Goal: Book appointment/travel/reservation

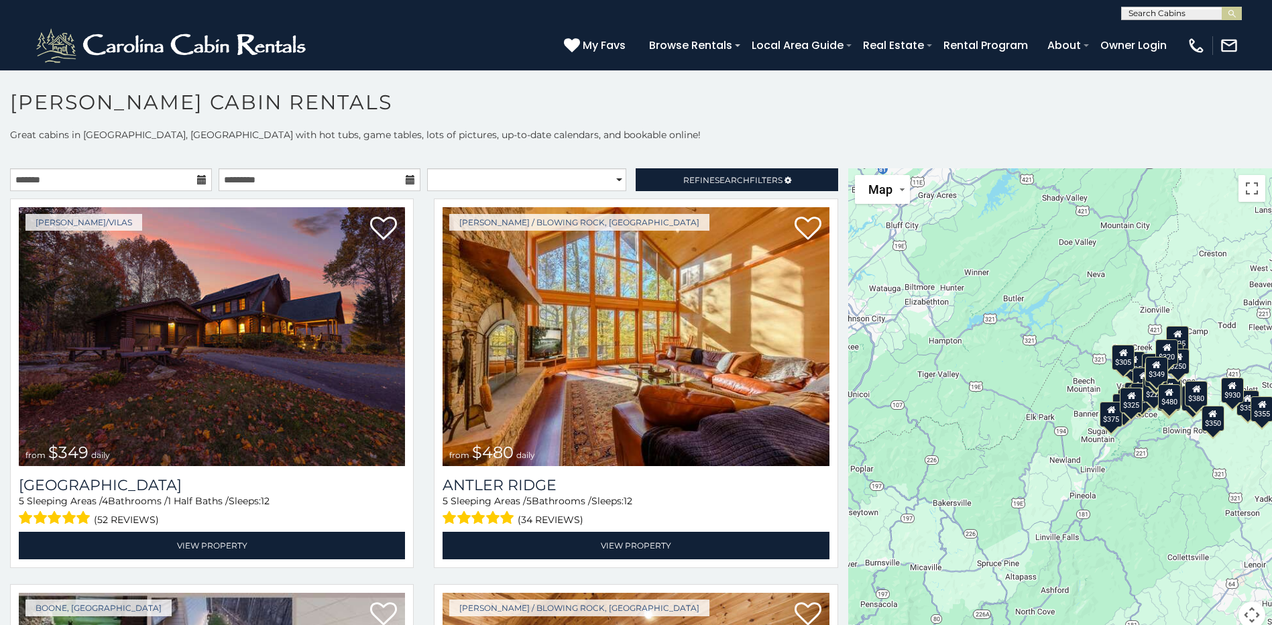
click at [201, 180] on icon at bounding box center [201, 179] width 9 height 9
click at [200, 182] on icon at bounding box center [201, 179] width 9 height 9
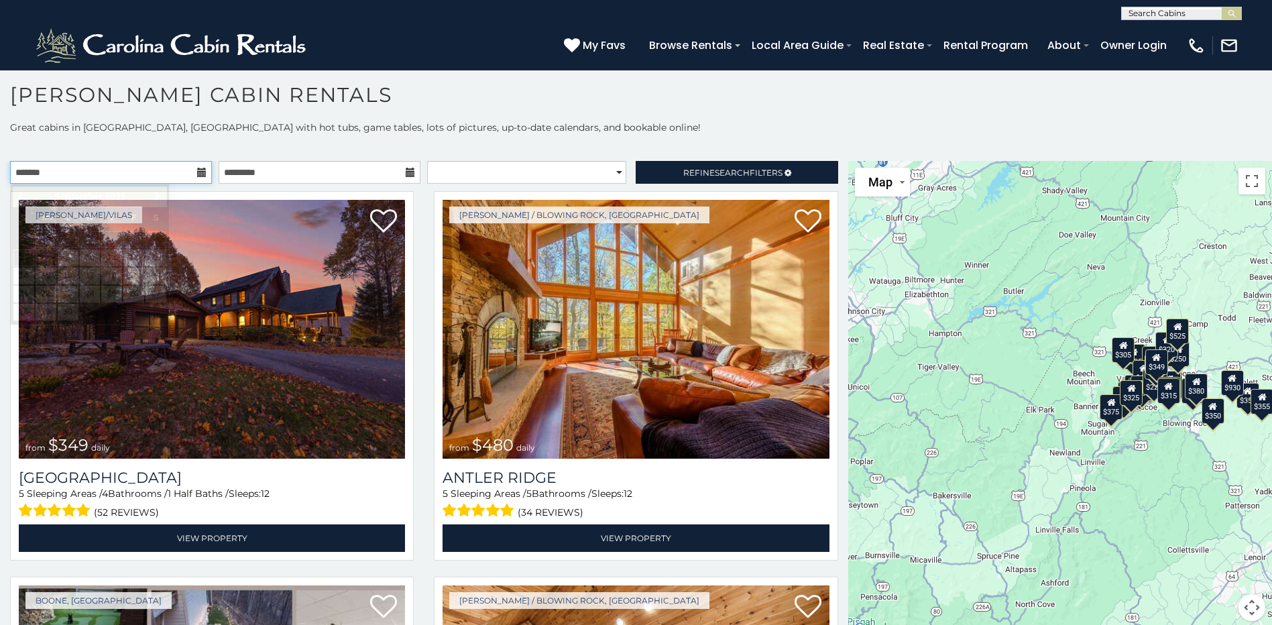
click at [131, 173] on input "text" at bounding box center [111, 172] width 202 height 23
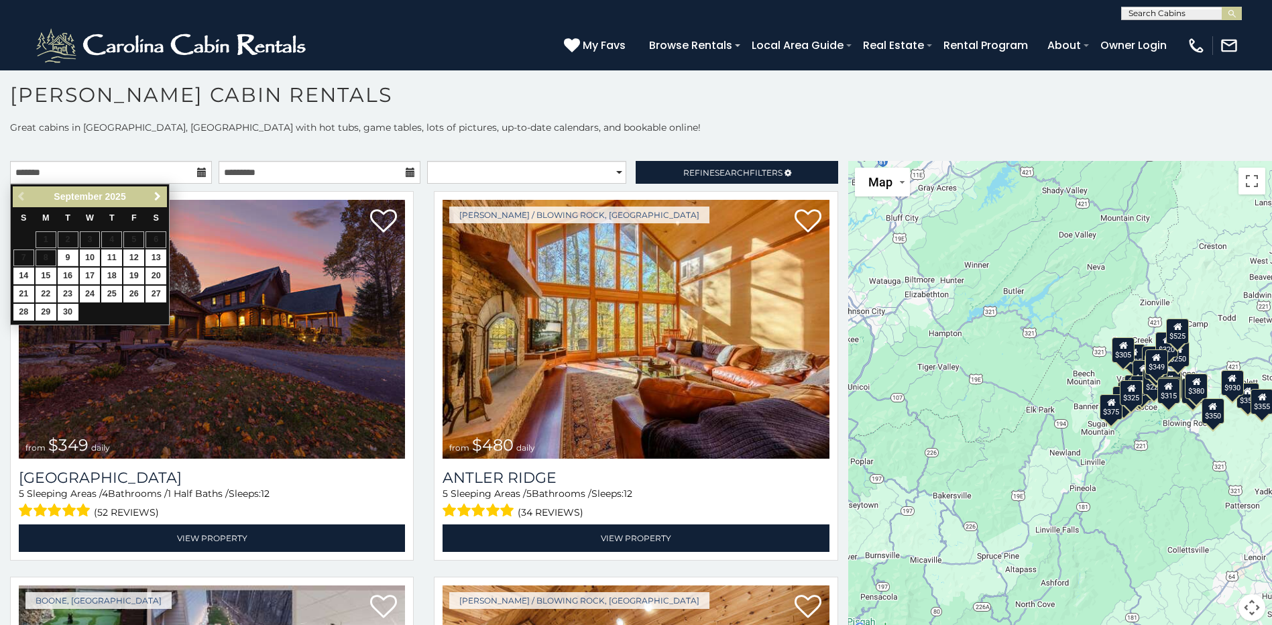
click at [159, 203] on link "Next" at bounding box center [157, 196] width 17 height 17
click at [137, 274] on link "17" at bounding box center [133, 276] width 21 height 17
type input "**********"
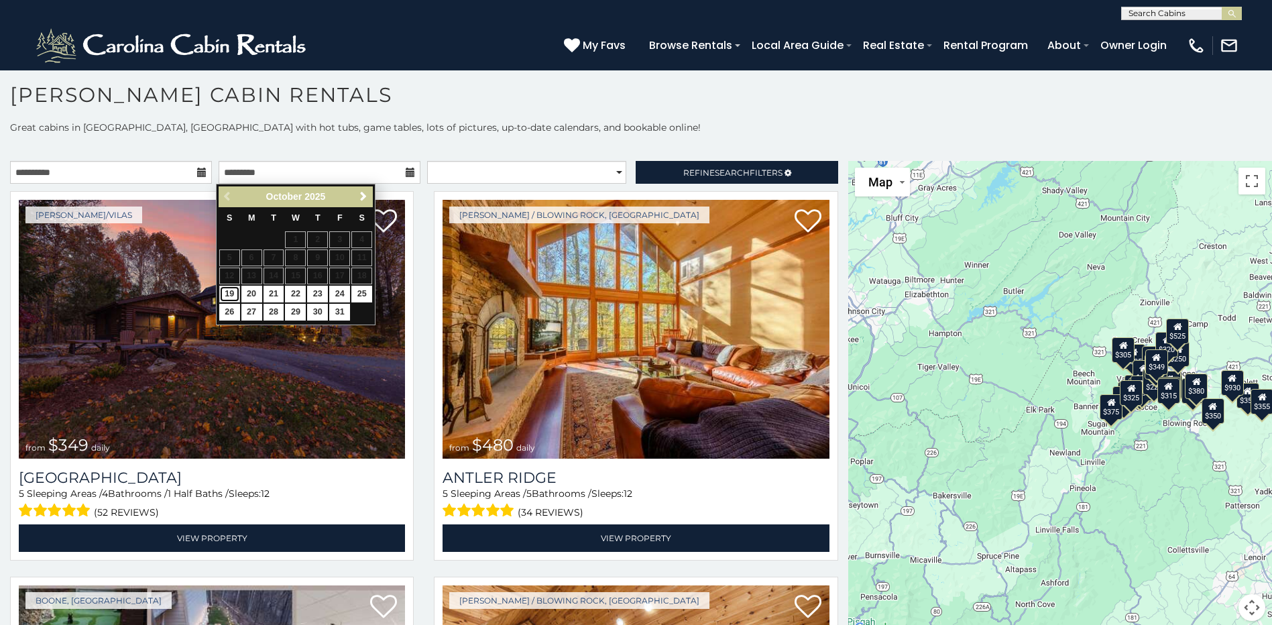
click at [235, 298] on link "19" at bounding box center [229, 294] width 21 height 17
type input "**********"
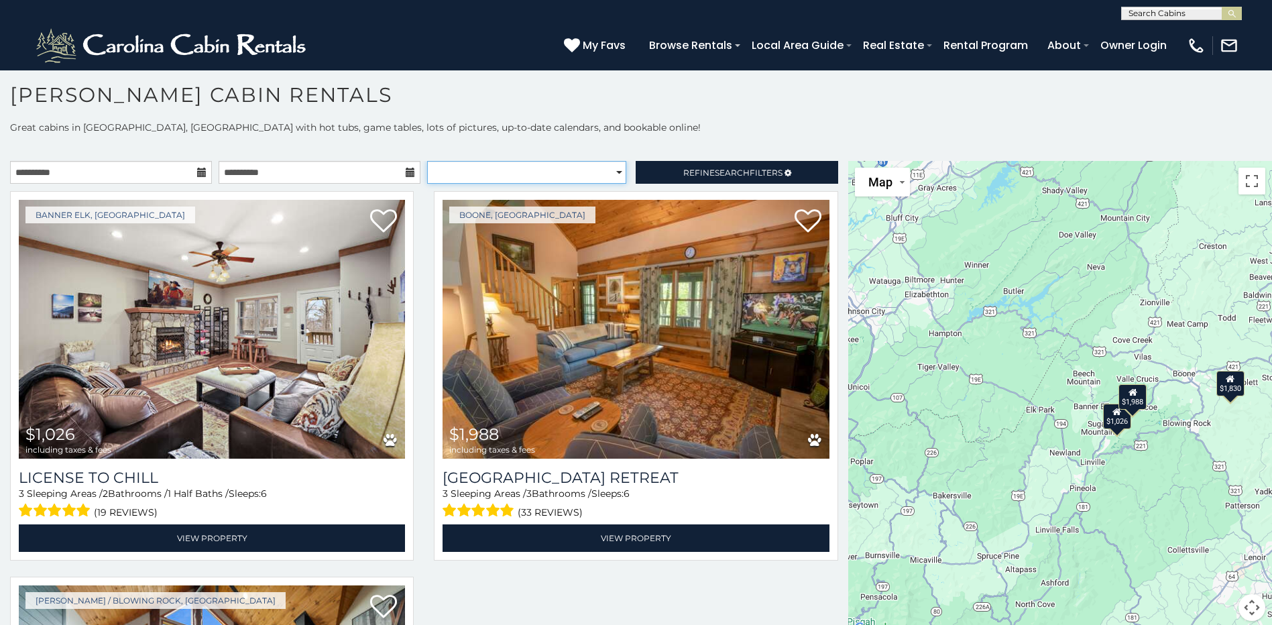
click at [614, 176] on select "**********" at bounding box center [526, 172] width 199 height 23
click at [714, 114] on h1 "[PERSON_NAME] Cabin Rentals" at bounding box center [636, 101] width 1272 height 38
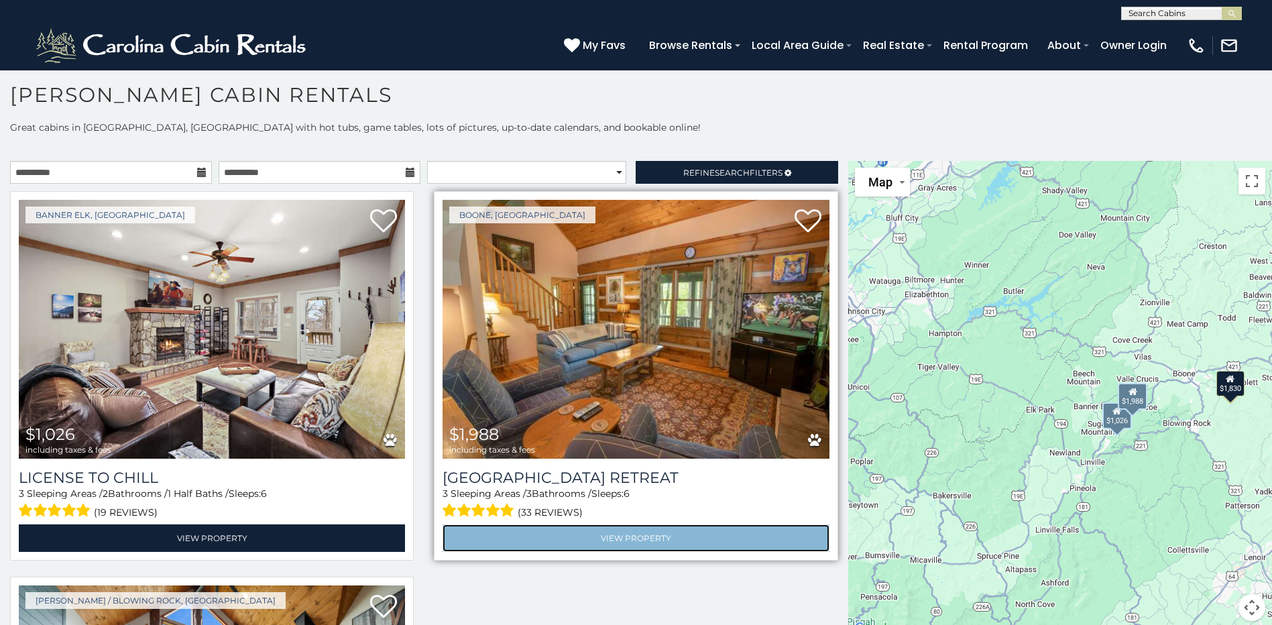
click at [659, 541] on link "View Property" at bounding box center [636, 537] width 386 height 27
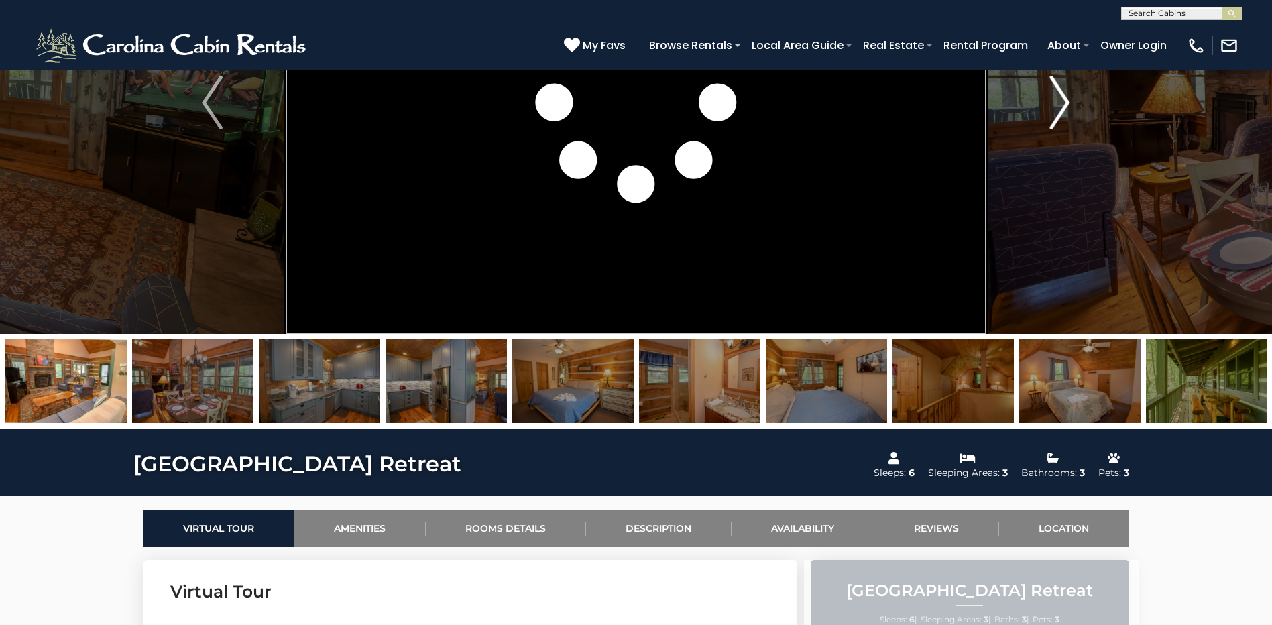
scroll to position [201, 0]
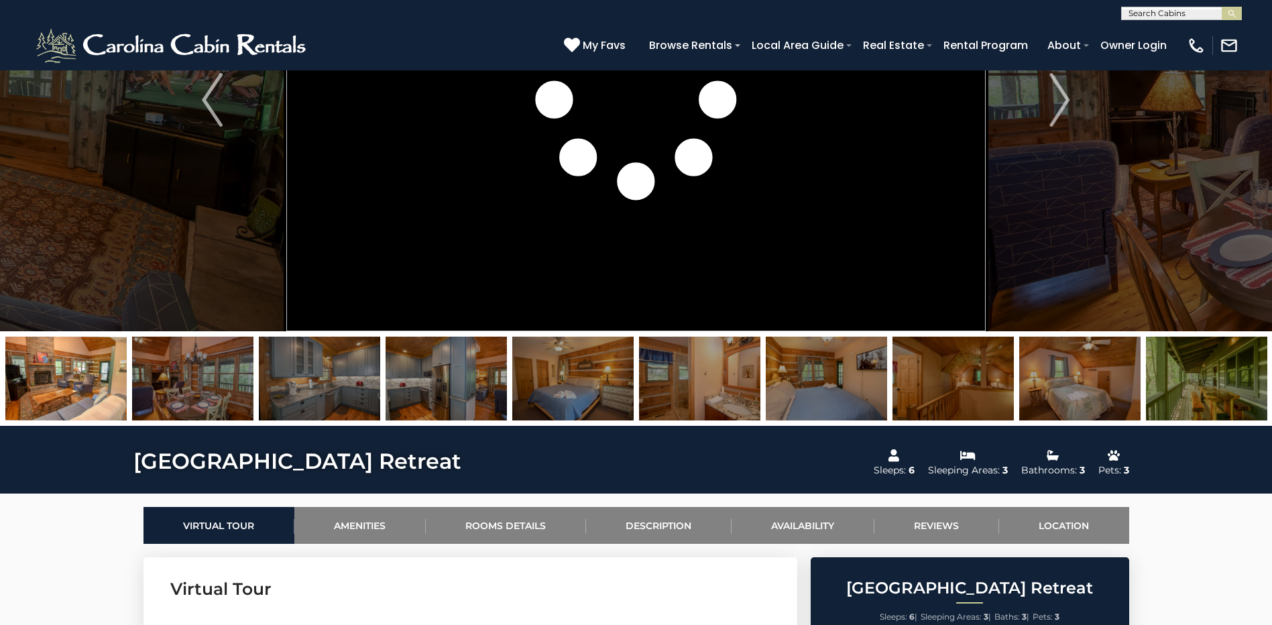
click at [1117, 394] on img at bounding box center [1079, 379] width 121 height 84
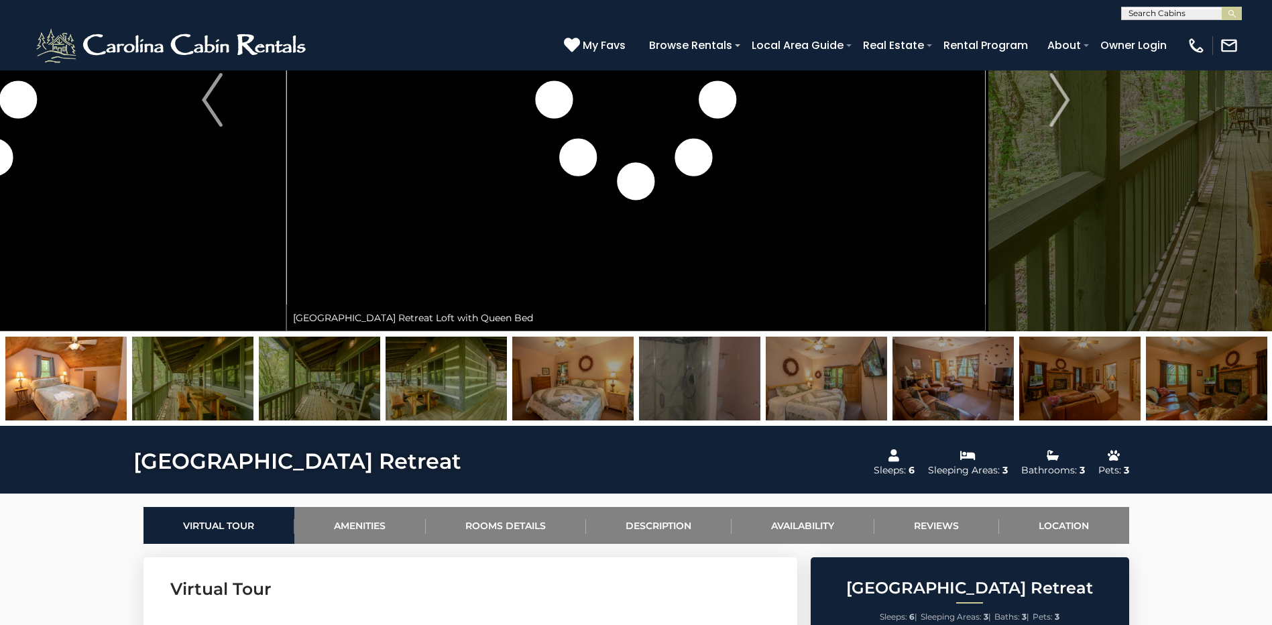
click at [543, 370] on img at bounding box center [572, 379] width 121 height 84
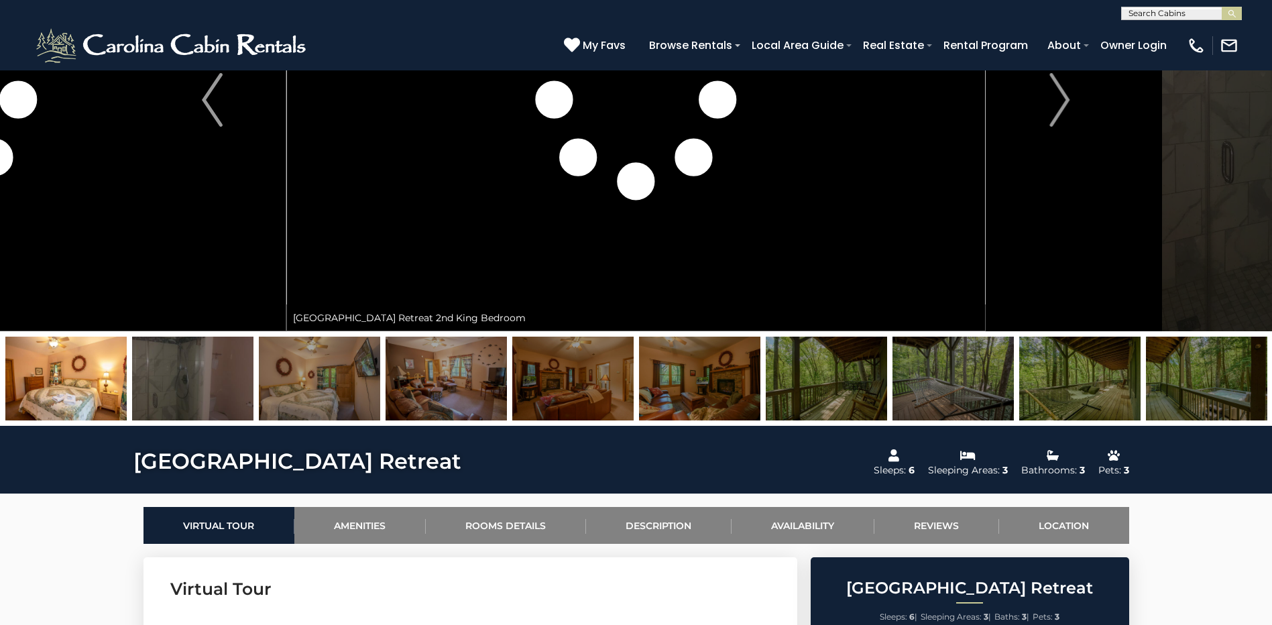
click at [953, 376] on img at bounding box center [953, 379] width 121 height 84
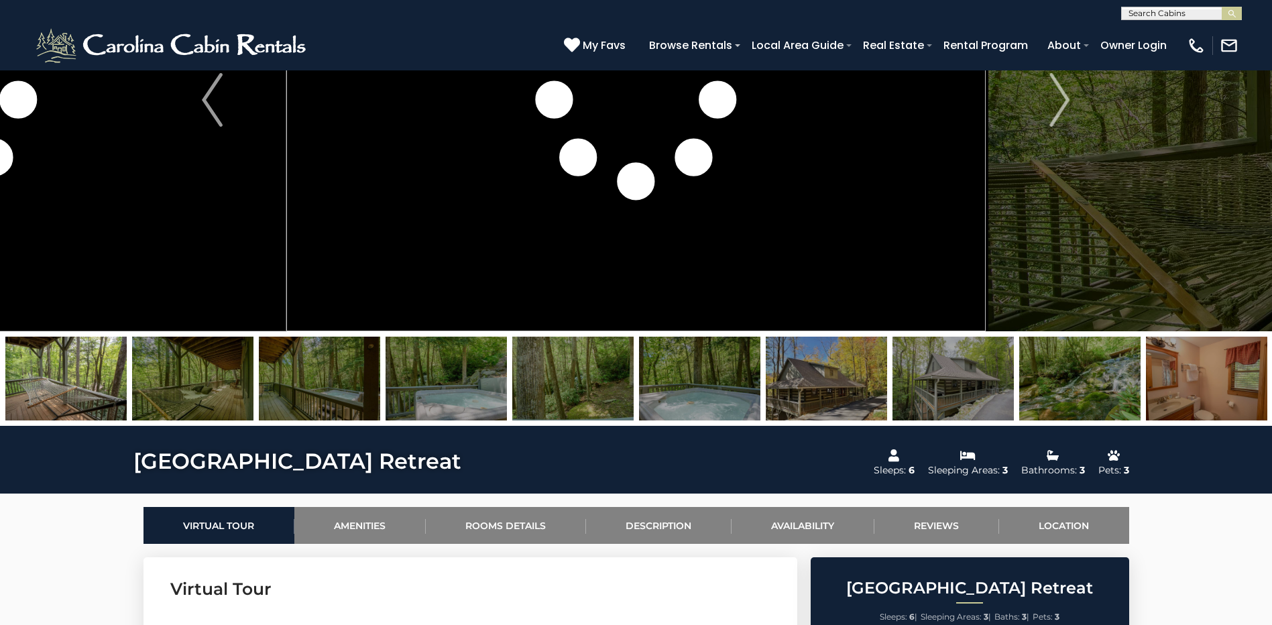
click at [985, 376] on img at bounding box center [953, 379] width 121 height 84
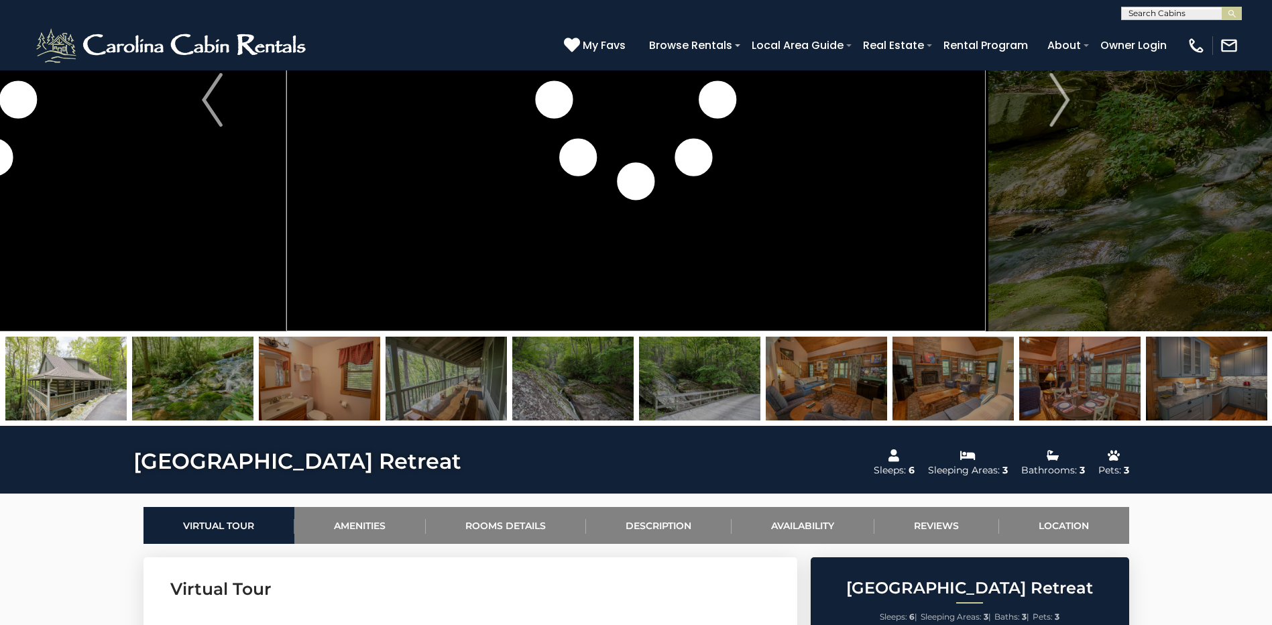
click at [1040, 382] on img at bounding box center [1079, 379] width 121 height 84
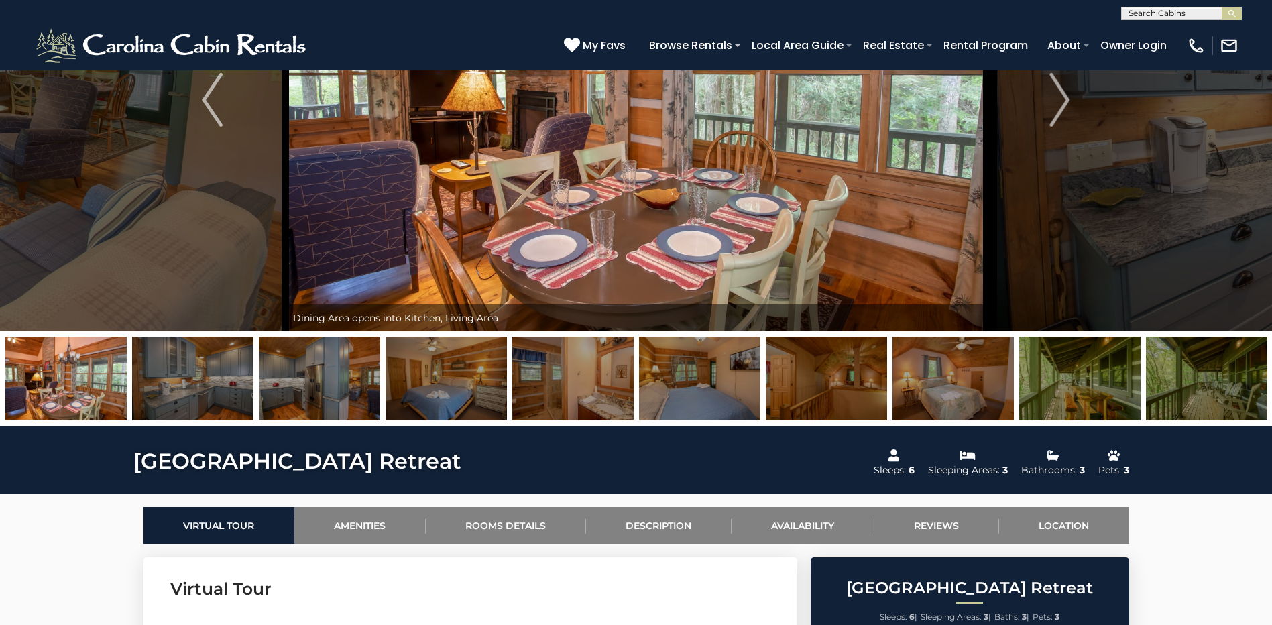
click at [302, 374] on img at bounding box center [319, 379] width 121 height 84
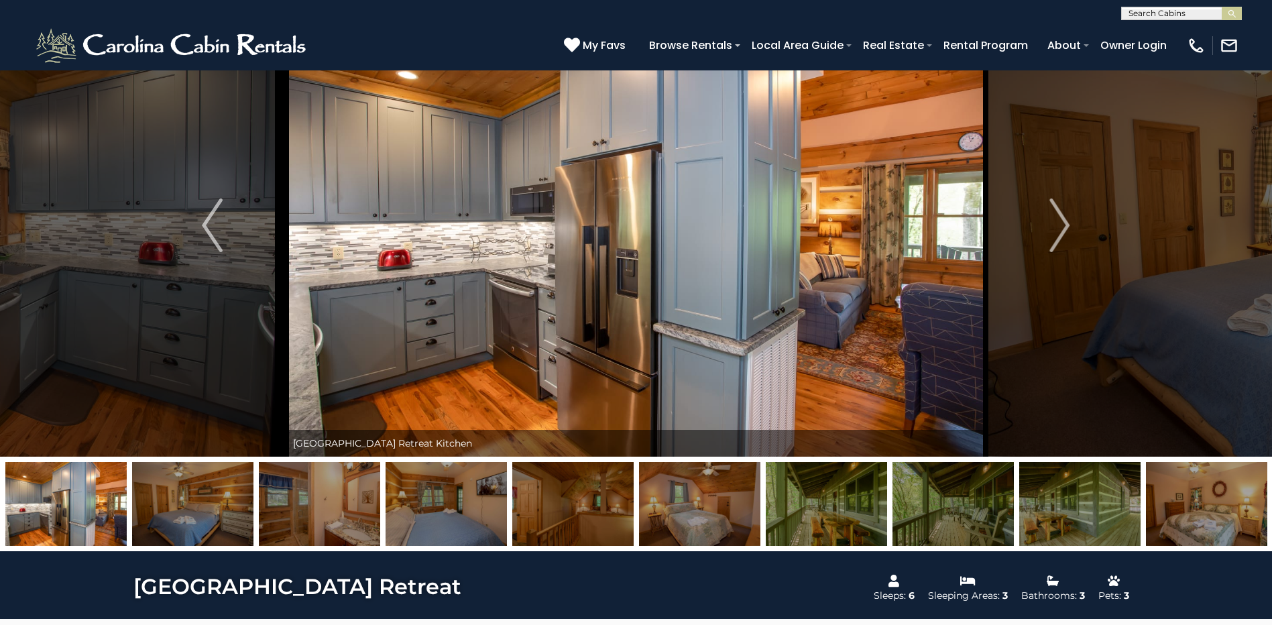
scroll to position [67, 0]
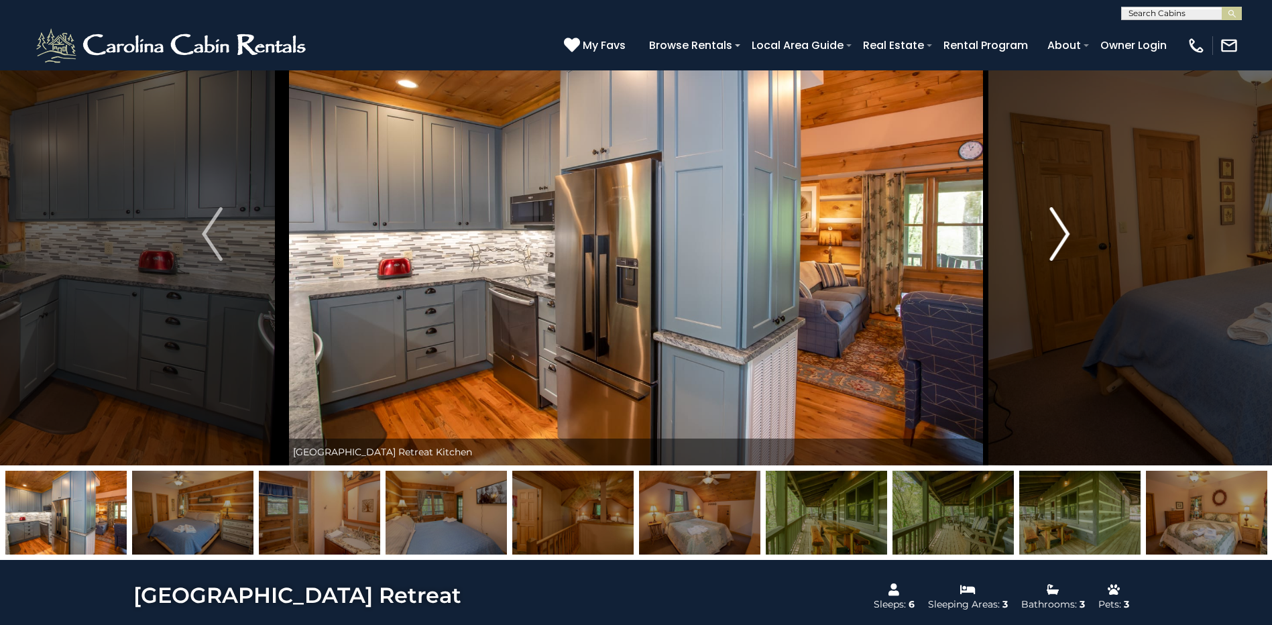
click at [1078, 234] on button "Next" at bounding box center [1060, 234] width 148 height 463
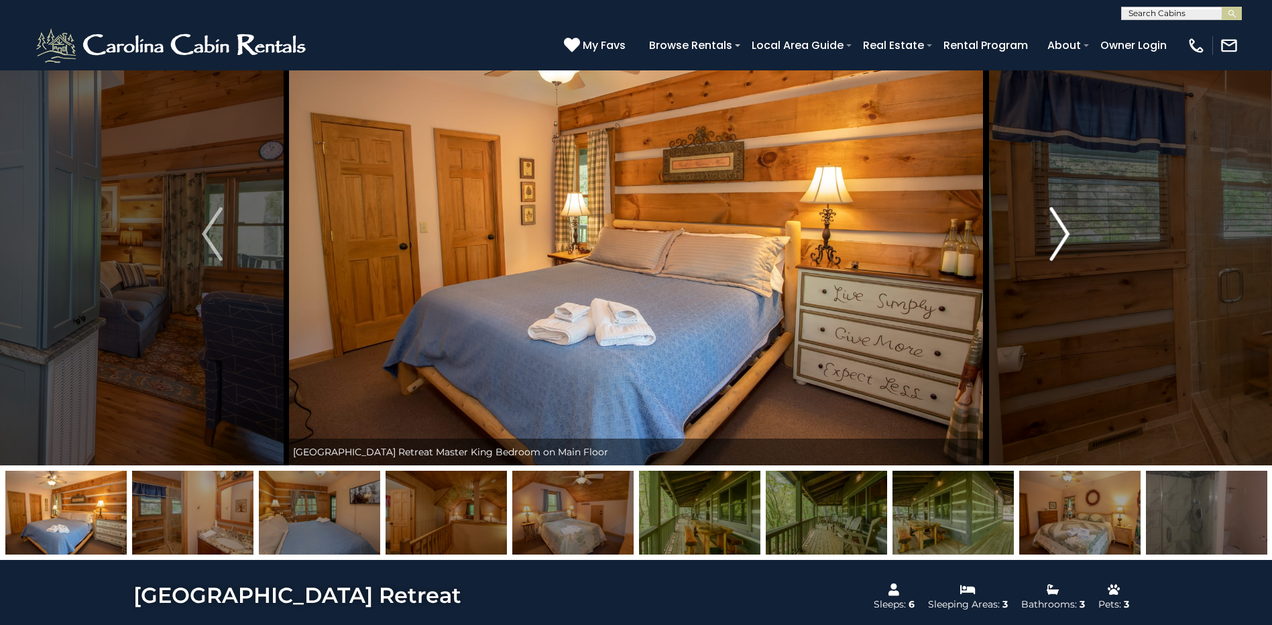
click at [1064, 235] on img "Next" at bounding box center [1060, 234] width 20 height 54
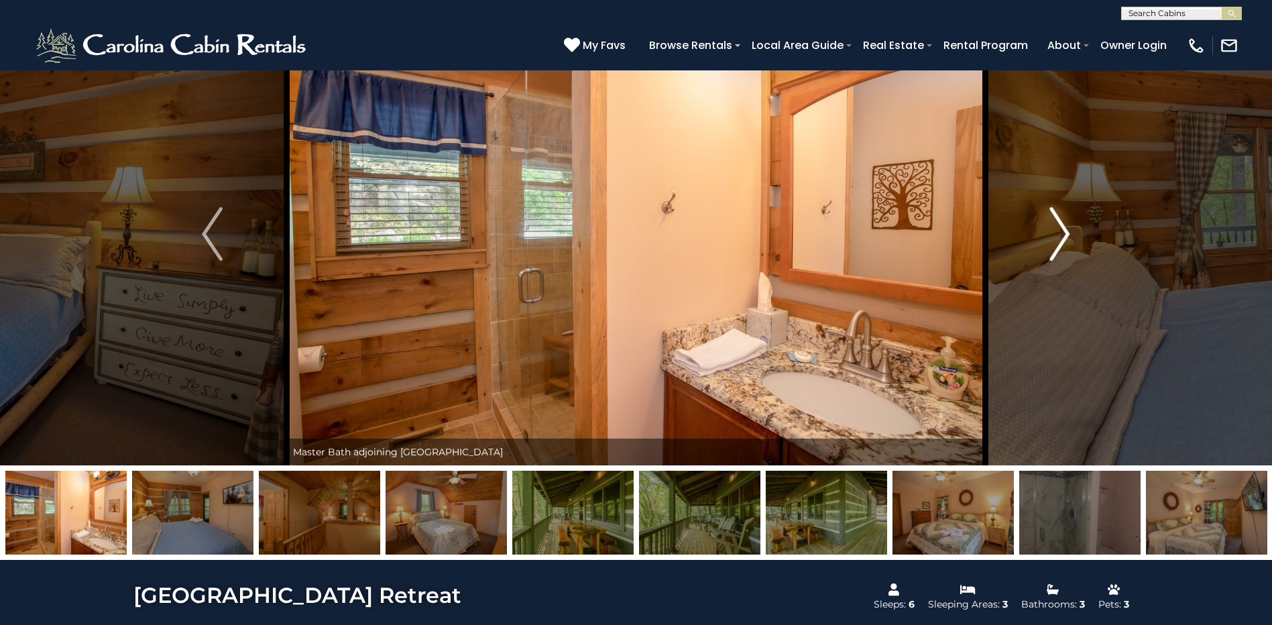
click at [1064, 235] on img "Next" at bounding box center [1060, 234] width 20 height 54
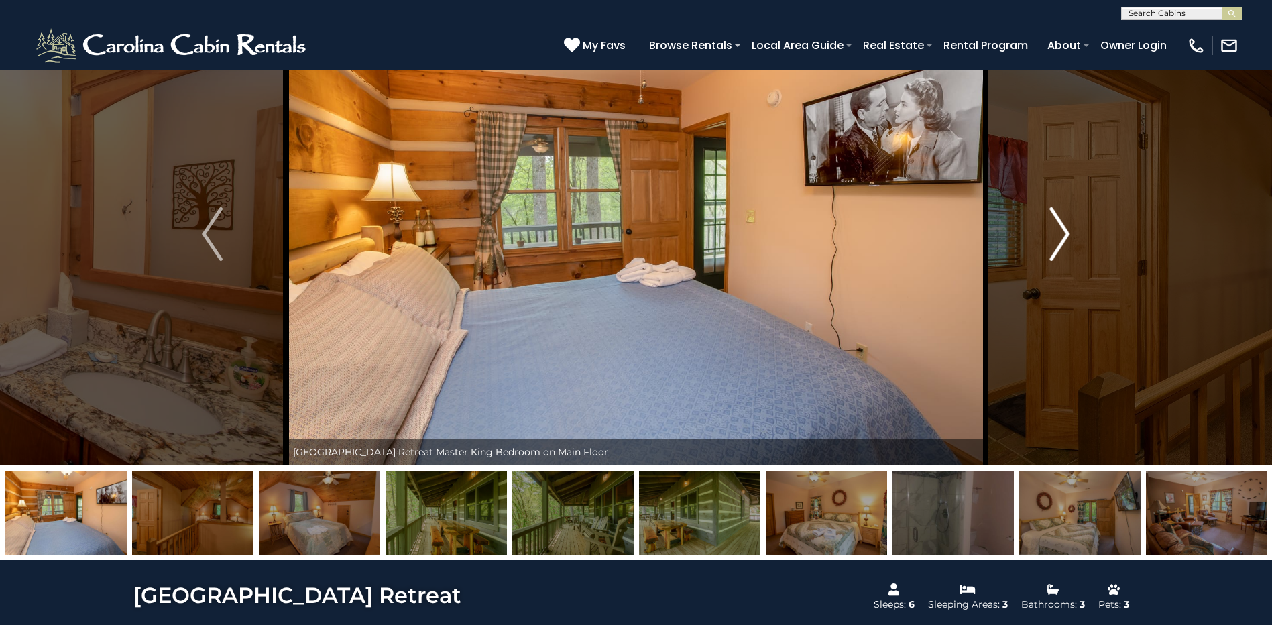
click at [1063, 235] on img "Next" at bounding box center [1060, 234] width 20 height 54
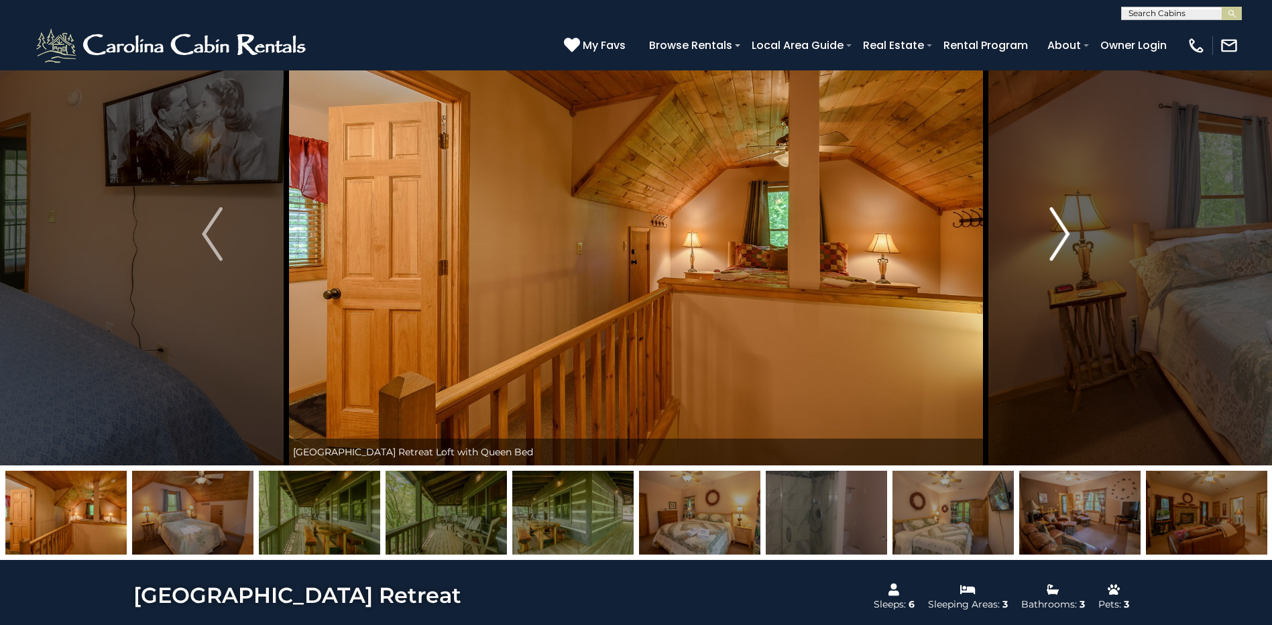
click at [1063, 235] on img "Next" at bounding box center [1060, 234] width 20 height 54
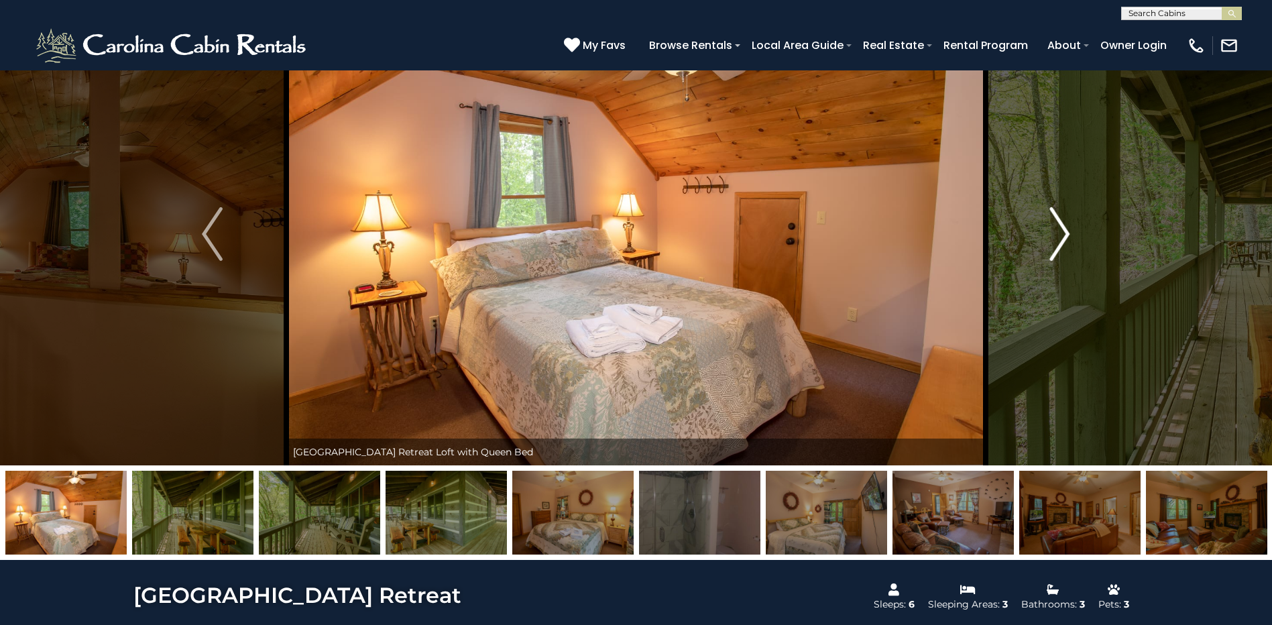
click at [1063, 235] on img "Next" at bounding box center [1060, 234] width 20 height 54
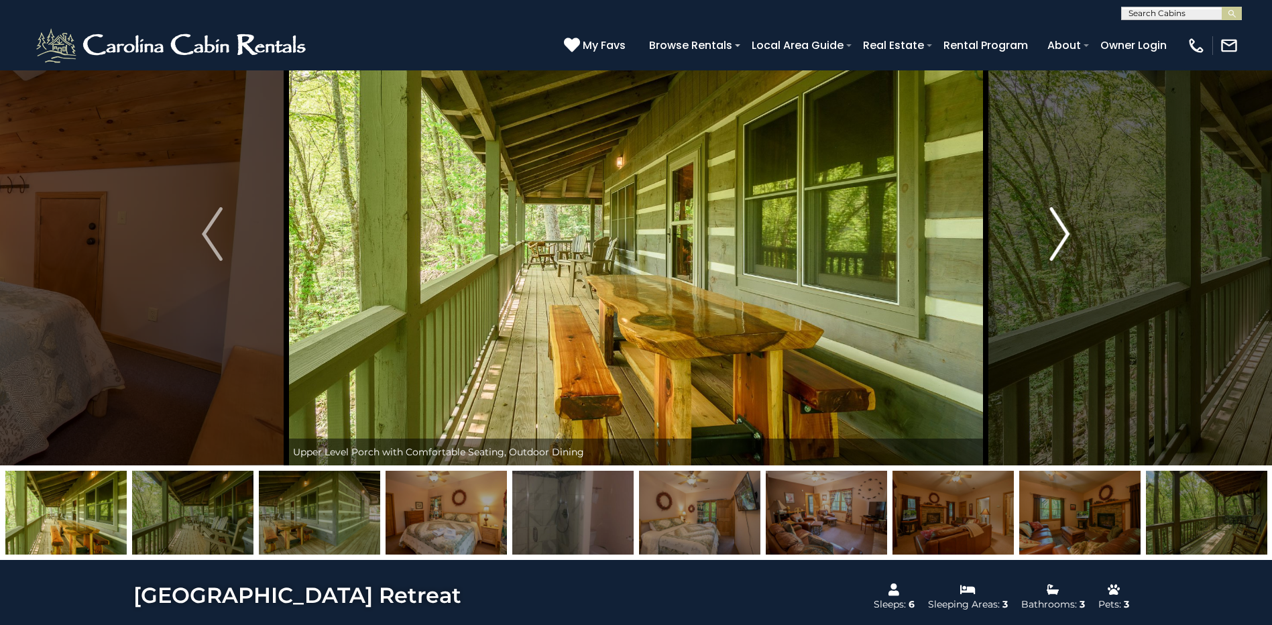
click at [1063, 235] on img "Next" at bounding box center [1060, 234] width 20 height 54
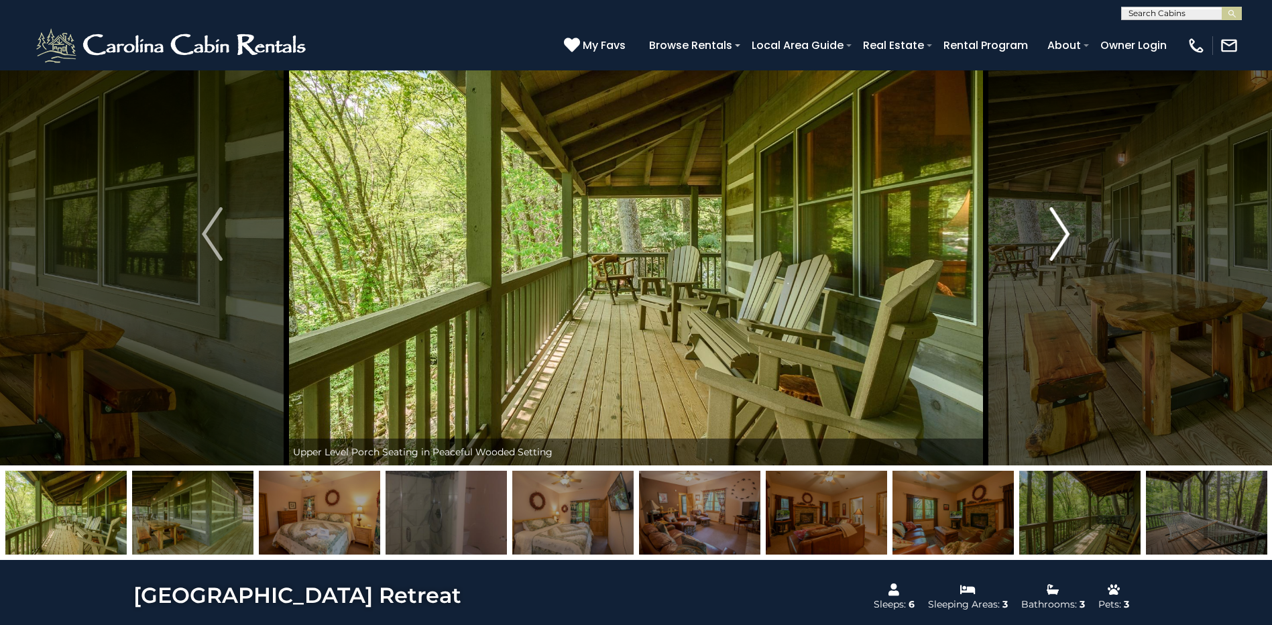
click at [1063, 235] on img "Next" at bounding box center [1060, 234] width 20 height 54
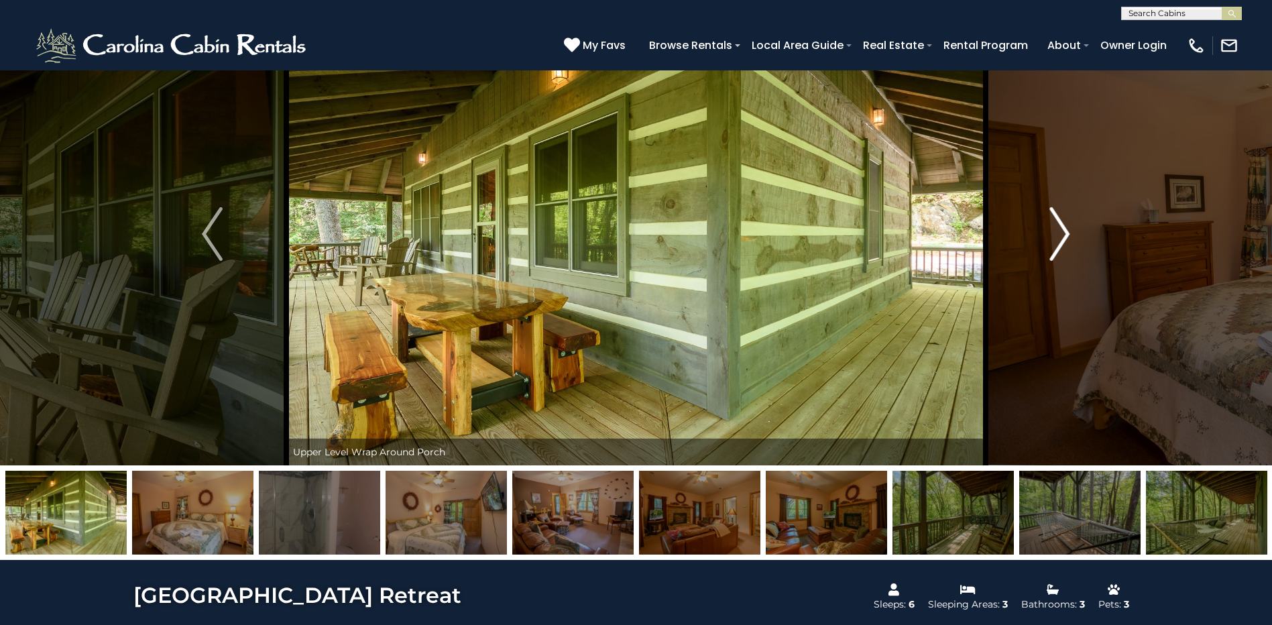
click at [1063, 235] on img "Next" at bounding box center [1060, 234] width 20 height 54
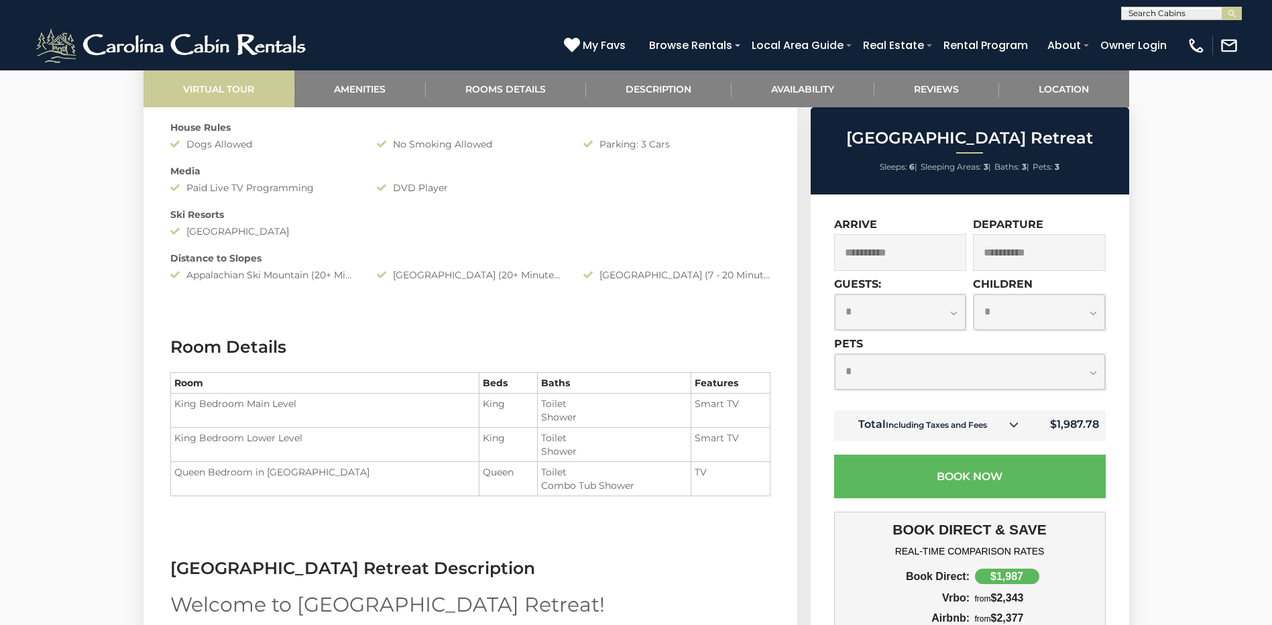
scroll to position [1341, 0]
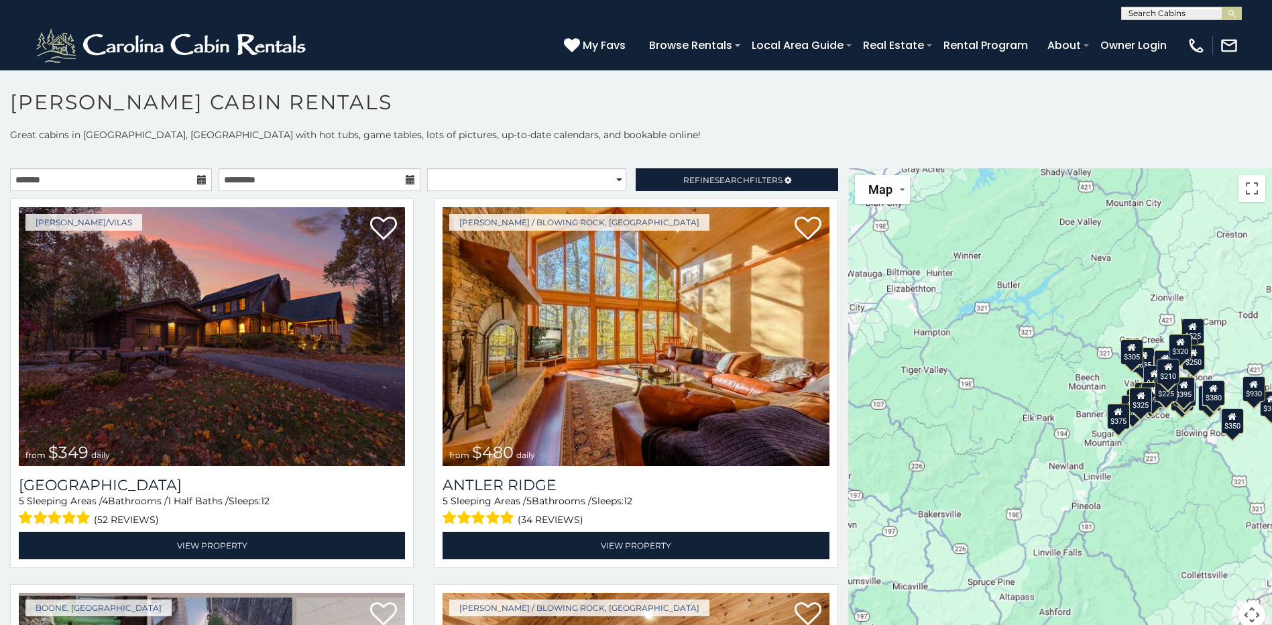
scroll to position [7, 0]
